Goal: Transaction & Acquisition: Obtain resource

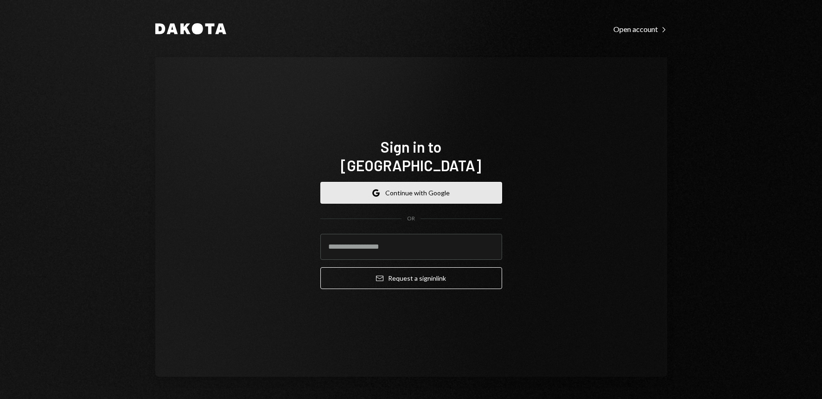
click at [435, 189] on button "Google Continue with Google" at bounding box center [411, 193] width 182 height 22
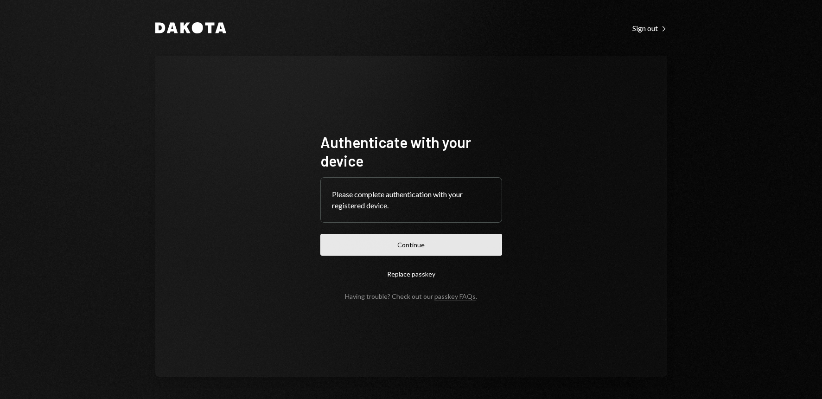
click at [419, 249] on button "Continue" at bounding box center [411, 245] width 182 height 22
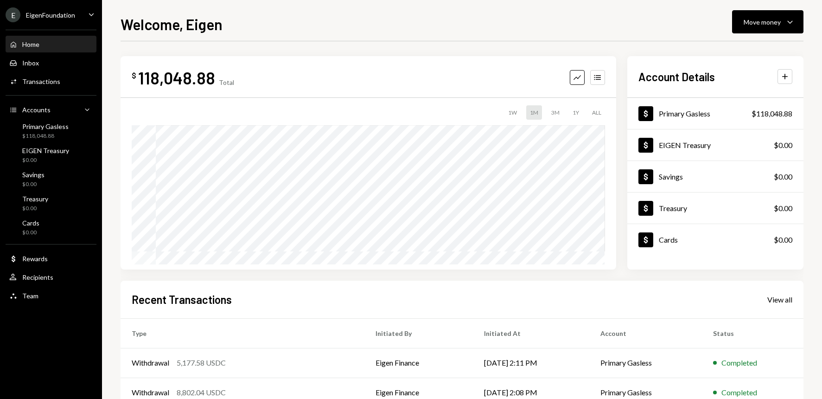
click at [91, 14] on icon "Caret Down" at bounding box center [91, 14] width 10 height 10
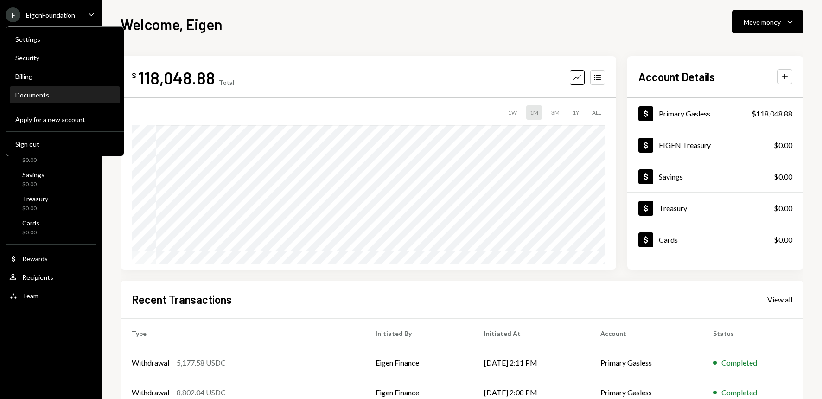
click at [51, 98] on div "Documents" at bounding box center [64, 95] width 99 height 8
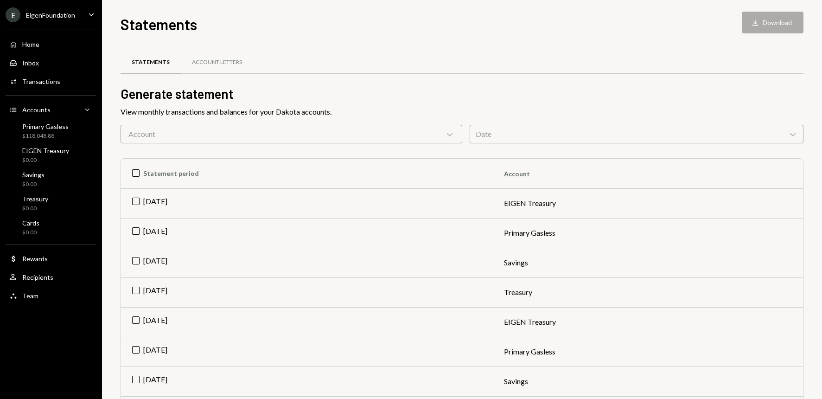
click at [795, 134] on icon "Chevron Down" at bounding box center [792, 133] width 9 height 9
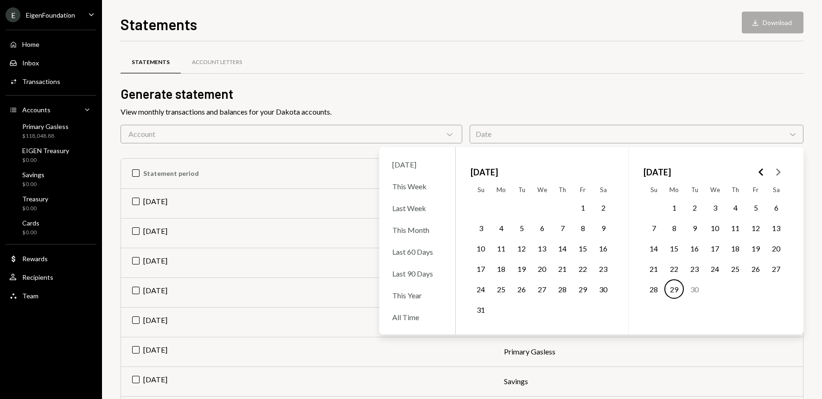
click at [760, 172] on polygon "Go to the Previous Month" at bounding box center [760, 171] width 5 height 7
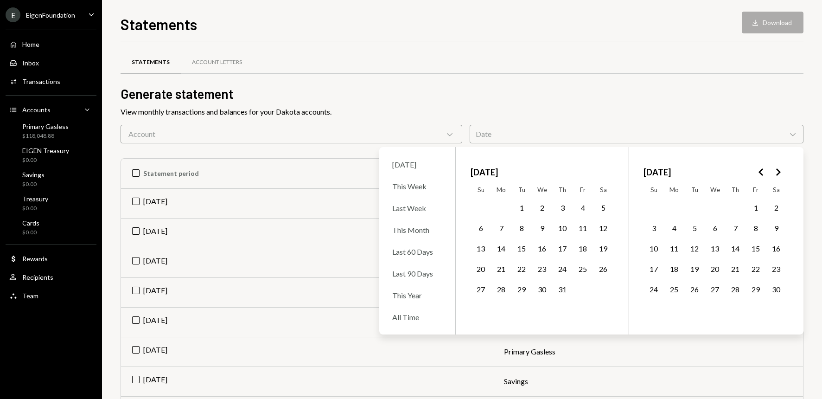
click at [760, 172] on polygon "Go to the Previous Month" at bounding box center [760, 171] width 5 height 7
click at [761, 172] on icon "Go to the Previous Month" at bounding box center [761, 171] width 11 height 11
click at [760, 170] on icon "Go to the Previous Month" at bounding box center [761, 171] width 11 height 11
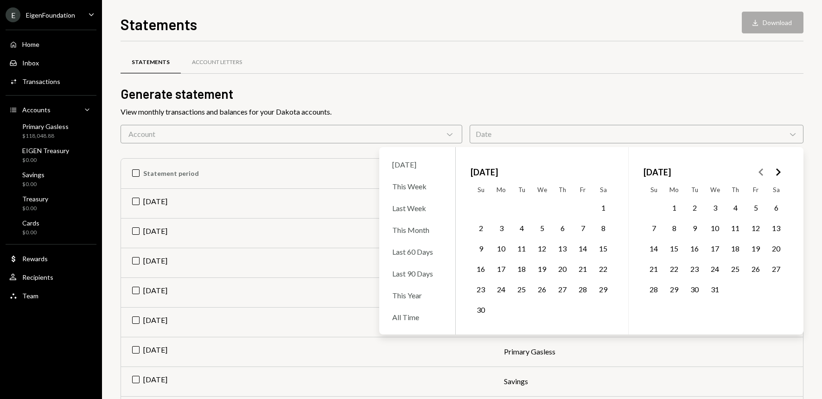
click at [760, 170] on icon "Go to the Previous Month" at bounding box center [761, 171] width 11 height 11
click at [777, 172] on icon "Go to the Next Month" at bounding box center [777, 171] width 11 height 11
click at [757, 172] on icon "Go to the Previous Month" at bounding box center [761, 171] width 11 height 11
click at [605, 208] on button "1" at bounding box center [602, 206] width 19 height 19
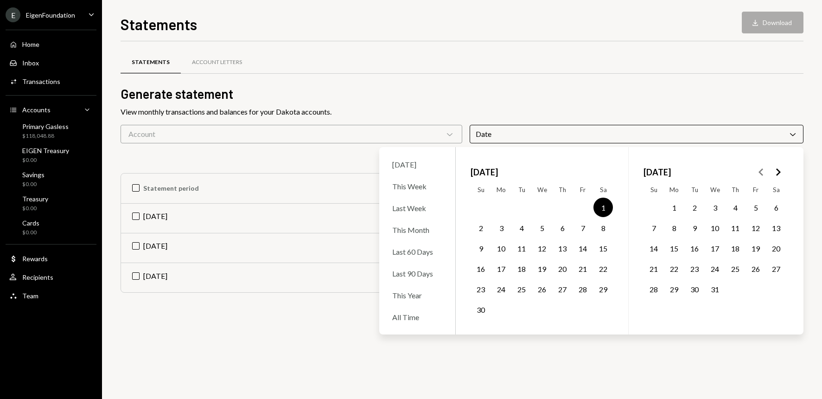
click at [437, 26] on div "Statements Download Download" at bounding box center [462, 23] width 683 height 20
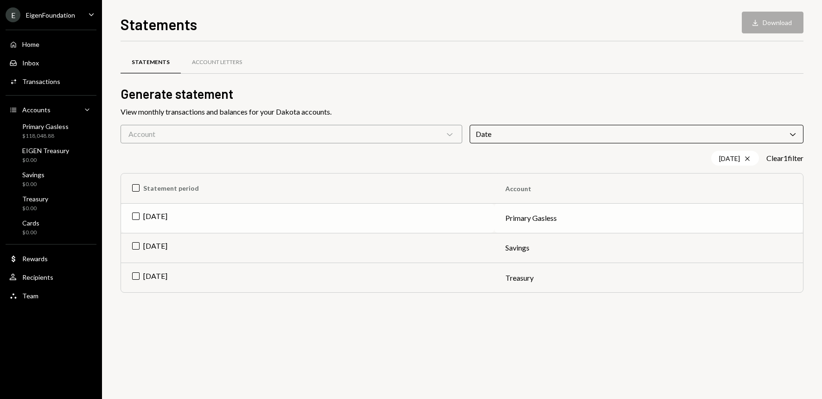
click at [138, 215] on td "[DATE]" at bounding box center [307, 218] width 373 height 30
click at [138, 217] on td "Check [DATE]" at bounding box center [307, 218] width 373 height 30
click at [134, 188] on th "Statement period" at bounding box center [307, 188] width 373 height 30
click at [759, 27] on button "Download Download (3)" at bounding box center [768, 23] width 70 height 22
click at [795, 132] on icon "Chevron Down" at bounding box center [792, 133] width 9 height 9
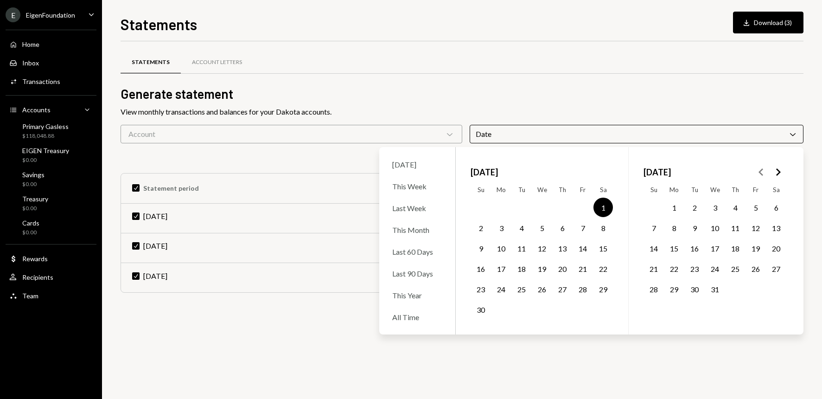
click at [673, 205] on button "1" at bounding box center [673, 206] width 19 height 19
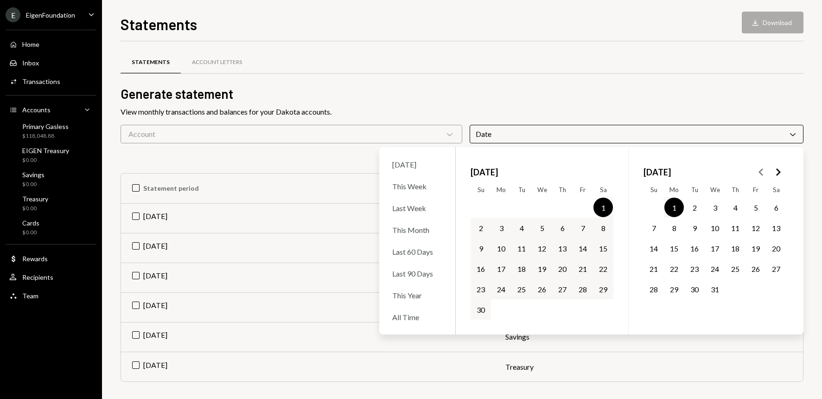
click at [674, 206] on button "1" at bounding box center [673, 206] width 19 height 19
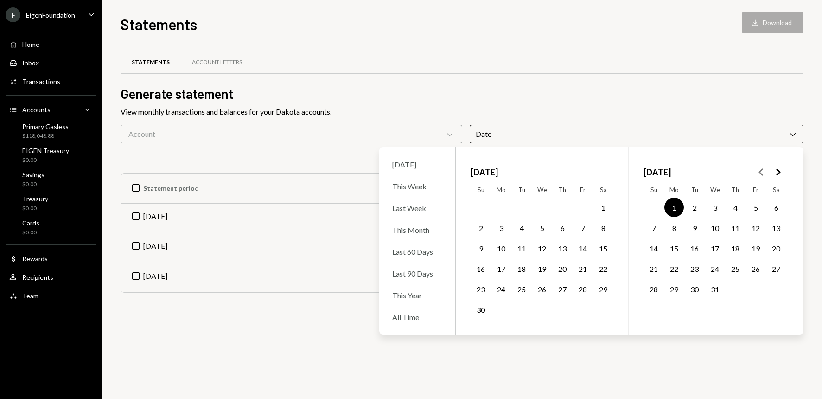
click at [780, 173] on icon "Go to the Next Month" at bounding box center [777, 171] width 11 height 11
click at [677, 311] on button "31" at bounding box center [673, 308] width 19 height 19
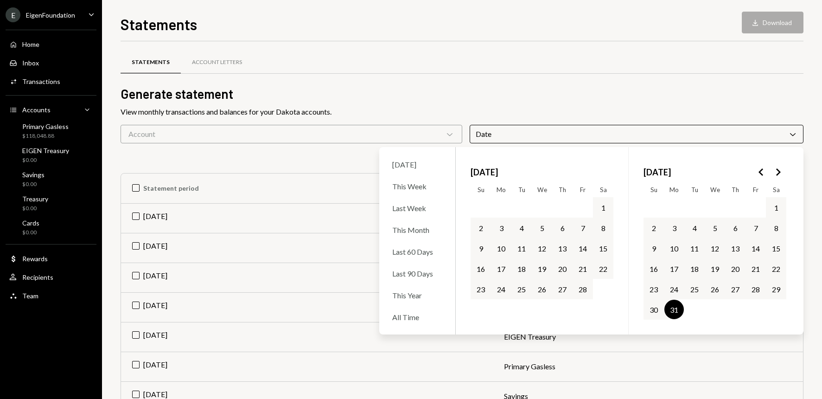
click at [473, 101] on h2 "Generate statement" at bounding box center [462, 94] width 683 height 18
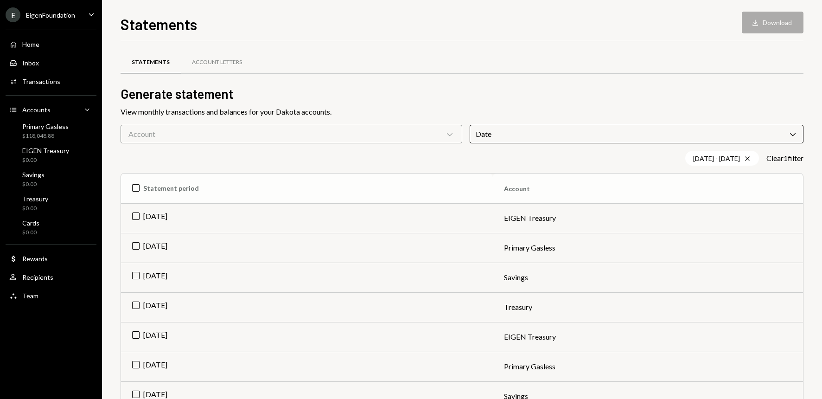
click at [138, 188] on th "Statement period" at bounding box center [307, 188] width 372 height 30
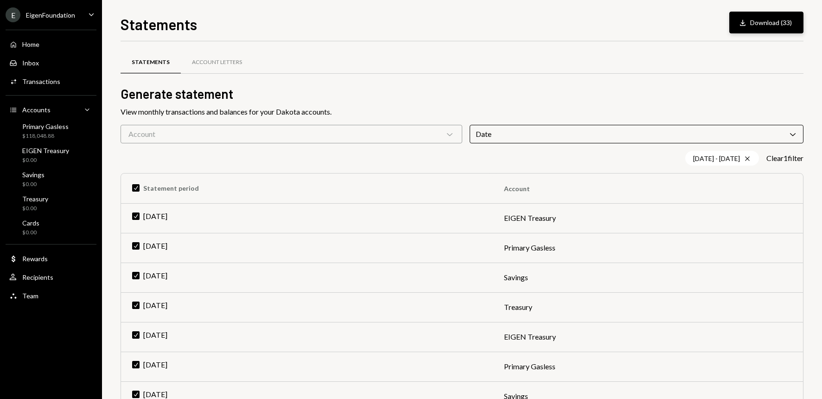
click at [764, 22] on button "Download Download (33)" at bounding box center [766, 23] width 74 height 22
click at [603, 132] on div "Date Chevron Down" at bounding box center [637, 134] width 334 height 19
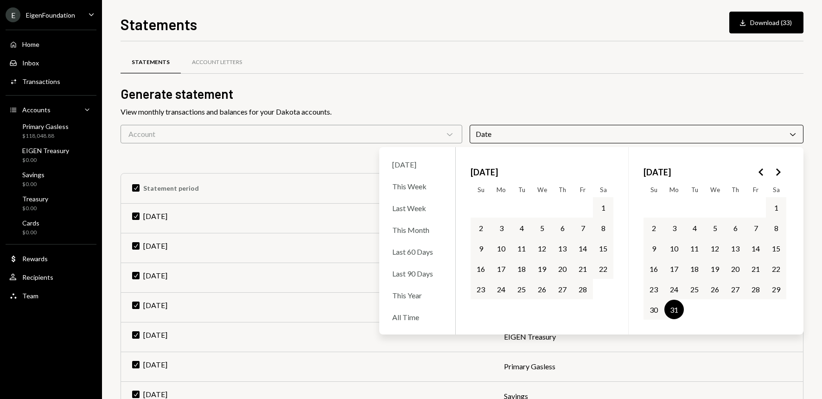
click at [760, 172] on polygon "Go to the Previous Month" at bounding box center [760, 171] width 5 height 7
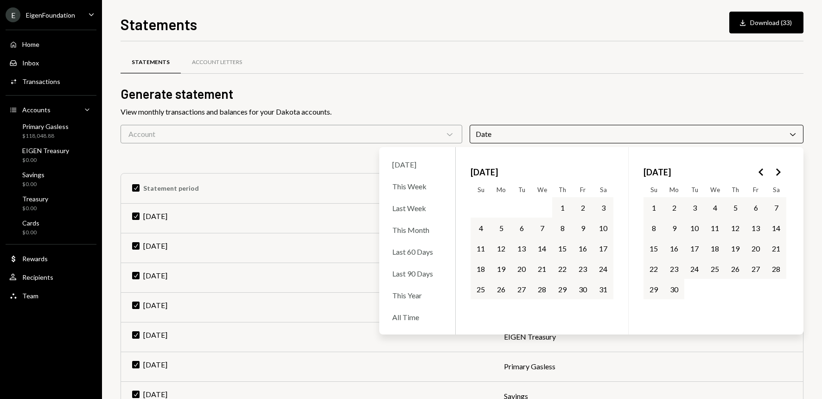
click at [760, 172] on polygon "Go to the Previous Month" at bounding box center [760, 171] width 5 height 7
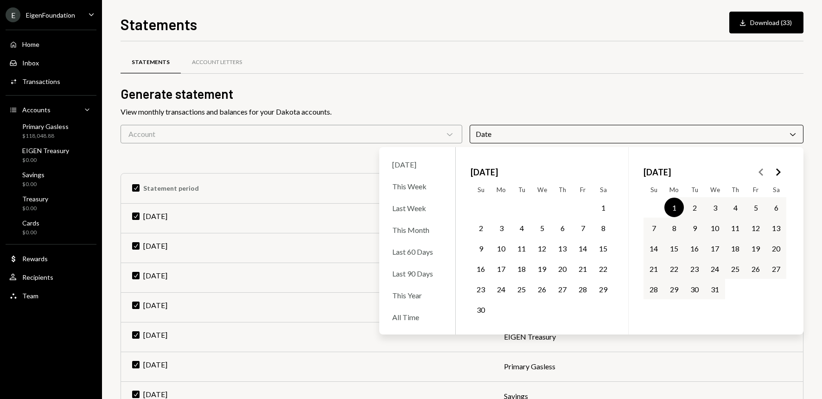
click at [760, 172] on polygon "Go to the Previous Month" at bounding box center [760, 171] width 5 height 7
click at [604, 208] on button "1" at bounding box center [602, 206] width 19 height 19
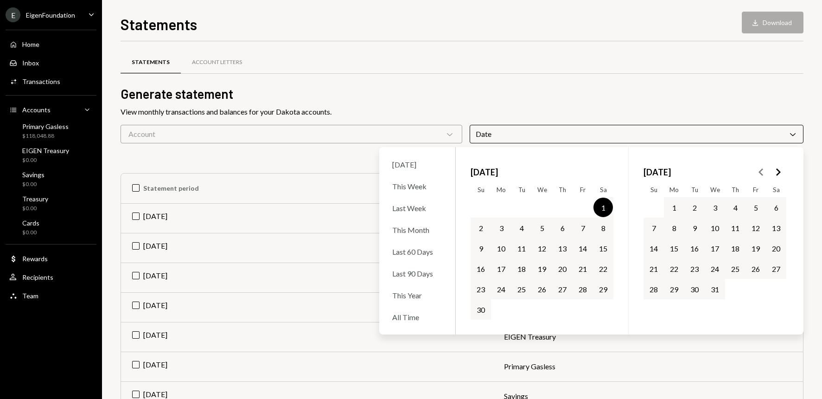
click at [778, 173] on polygon "Go to the Next Month" at bounding box center [778, 171] width 5 height 7
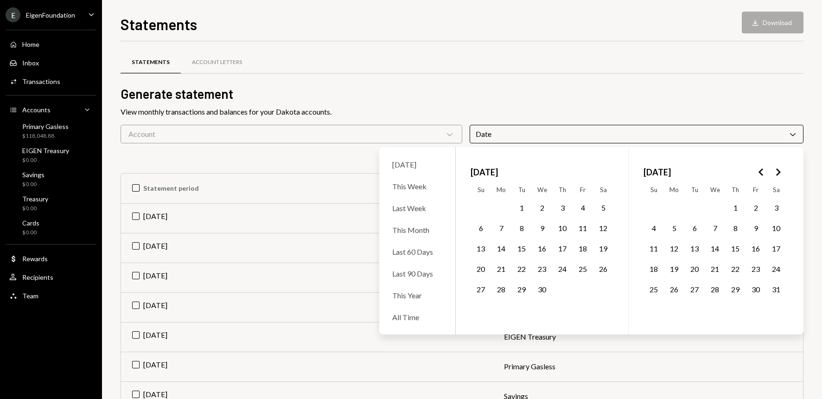
click at [778, 173] on polygon "Go to the Next Month" at bounding box center [778, 171] width 5 height 7
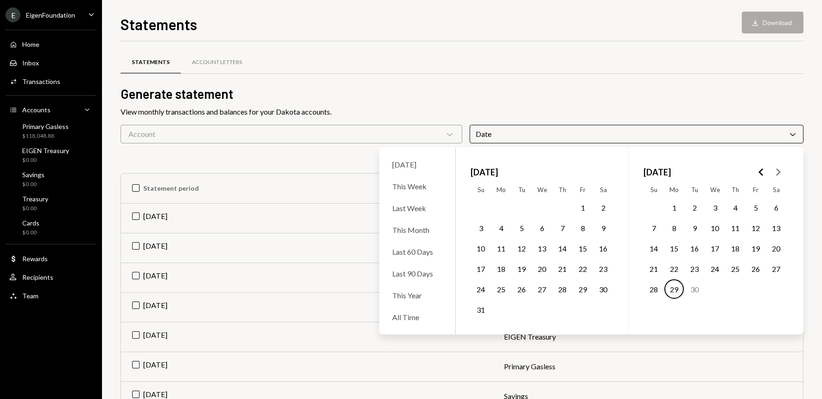
click at [778, 173] on polygon "Go to the Next Month" at bounding box center [778, 171] width 5 height 7
click at [480, 309] on button "31" at bounding box center [480, 308] width 19 height 19
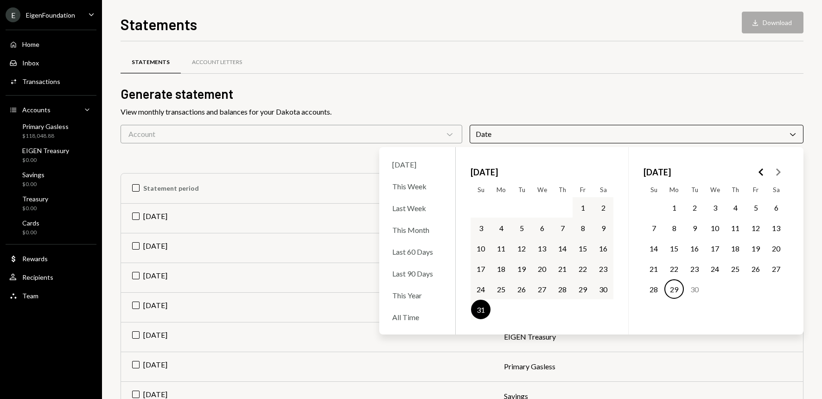
click at [761, 172] on icon "Go to the Previous Month" at bounding box center [761, 171] width 11 height 11
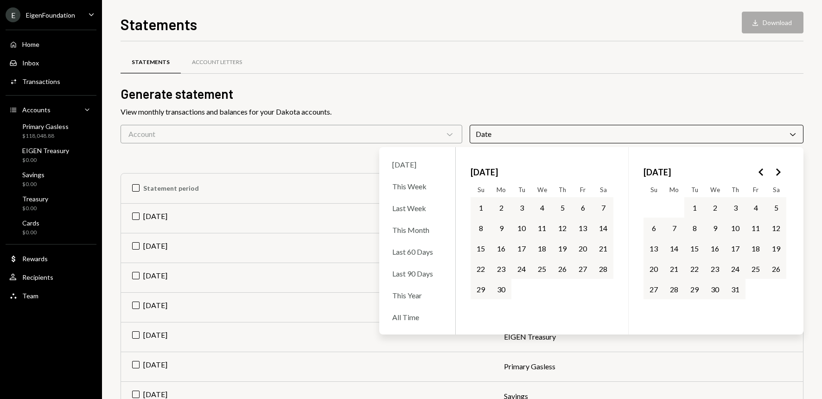
click at [762, 172] on icon "Go to the Previous Month" at bounding box center [761, 171] width 11 height 11
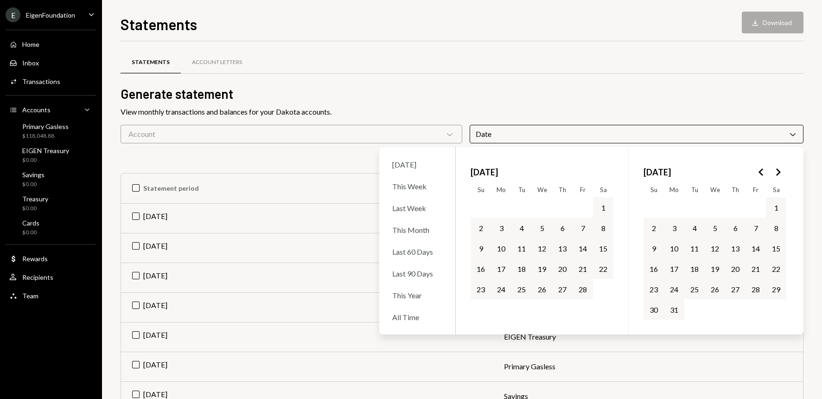
click at [762, 172] on icon "Go to the Previous Month" at bounding box center [761, 171] width 11 height 11
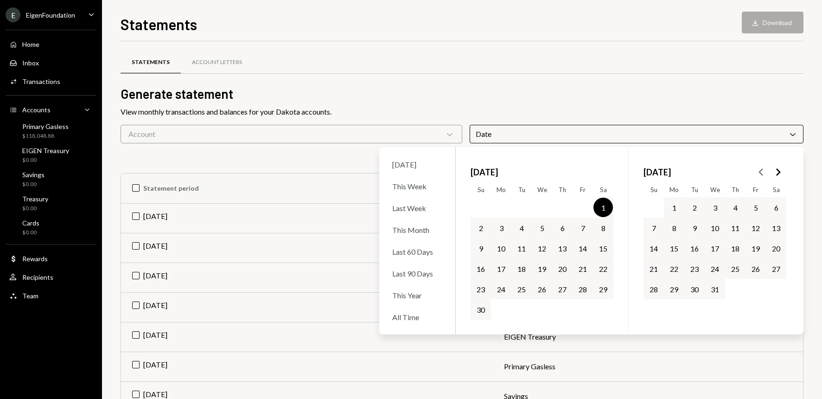
click at [762, 172] on icon "Go to the Previous Month" at bounding box center [761, 171] width 11 height 11
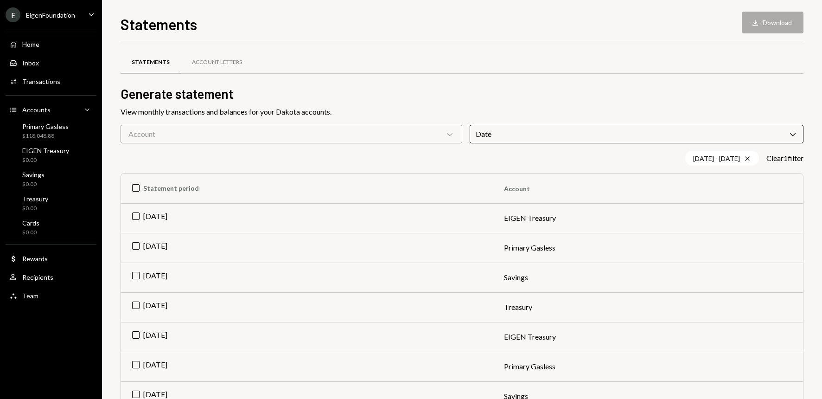
click at [384, 90] on h2 "Generate statement" at bounding box center [462, 94] width 683 height 18
click at [134, 188] on th "Statement period" at bounding box center [307, 188] width 372 height 30
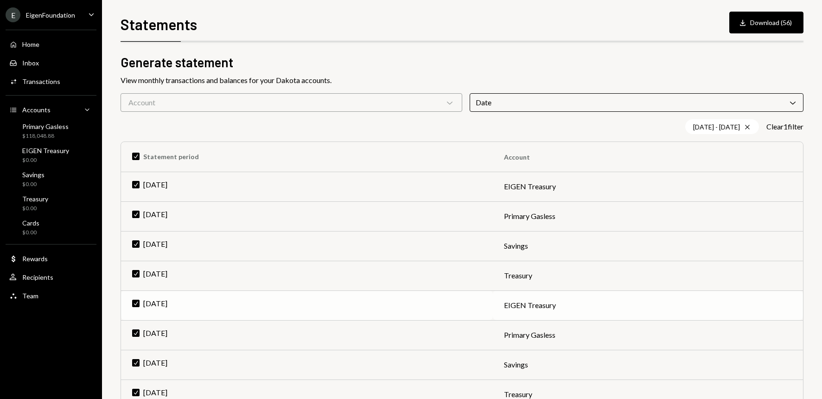
scroll to position [48, 0]
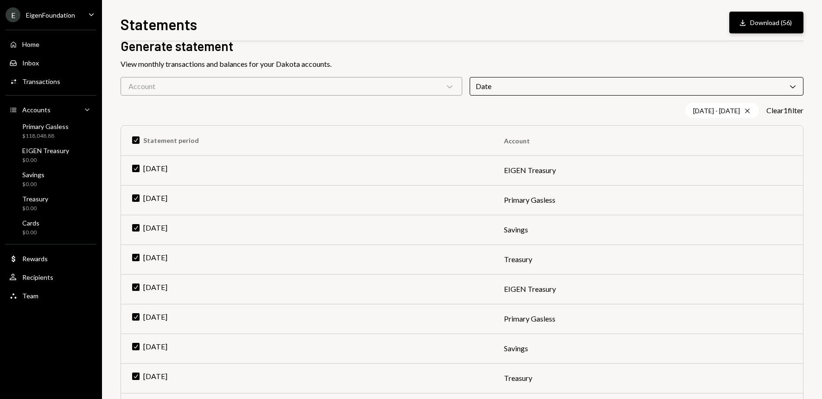
click at [763, 29] on button "Download Download (56)" at bounding box center [766, 23] width 74 height 22
